Goal: Transaction & Acquisition: Download file/media

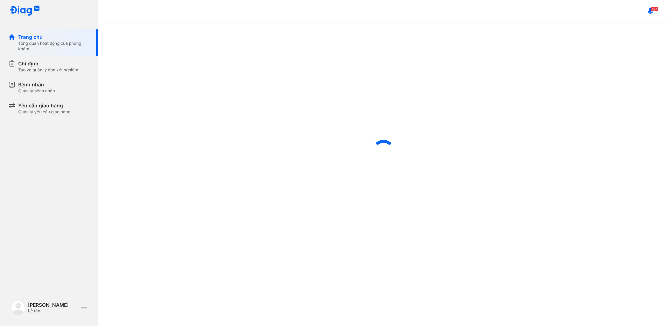
click at [54, 83] on div "Bệnh nhân" at bounding box center [36, 84] width 37 height 7
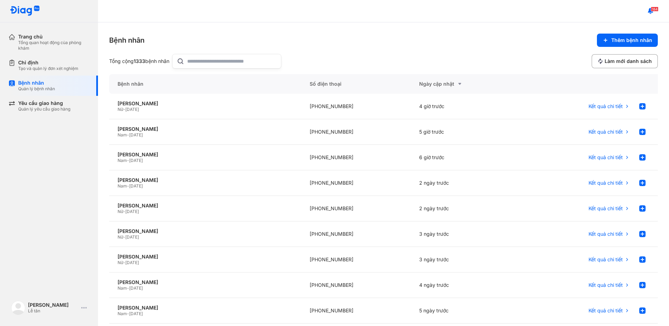
click at [23, 147] on div "Trang chủ Tổng quan hoạt động của phòng khám Chỉ định Tạo và quản lý đơn xét ng…" at bounding box center [49, 163] width 98 height 326
click at [174, 132] on div "[PERSON_NAME]" at bounding box center [205, 129] width 175 height 6
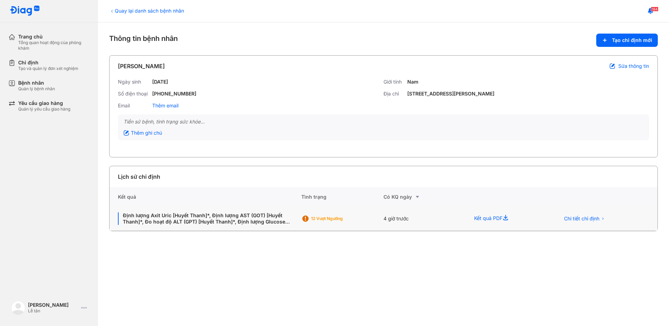
click at [494, 217] on div "Kết quả PDF" at bounding box center [509, 219] width 86 height 24
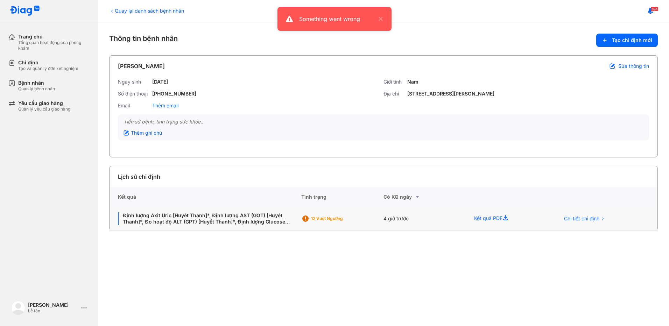
click at [529, 221] on div "Kết quả PDF" at bounding box center [509, 219] width 86 height 24
click at [466, 217] on div "4 giờ trước" at bounding box center [509, 219] width 86 height 24
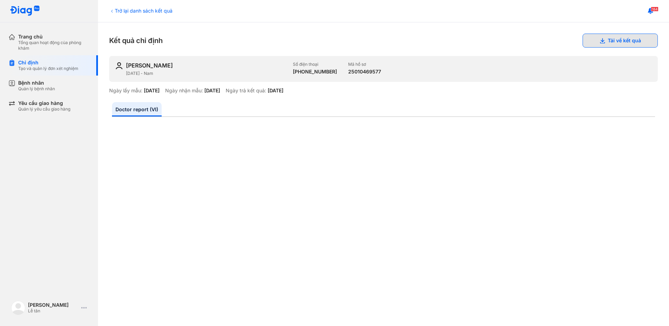
click at [613, 42] on button "Tải về kết quả" at bounding box center [619, 41] width 75 height 14
drag, startPoint x: 662, startPoint y: 2, endPoint x: 504, endPoint y: 49, distance: 165.1
click at [502, 49] on div "Trở lại danh sách kết quả Kết quả chỉ định Tải về kết quả PHAN TRÍ DŨNG [DATE] …" at bounding box center [383, 174] width 571 height 304
click at [627, 42] on button "Tải về kết quả" at bounding box center [619, 41] width 75 height 14
